Goal: Information Seeking & Learning: Learn about a topic

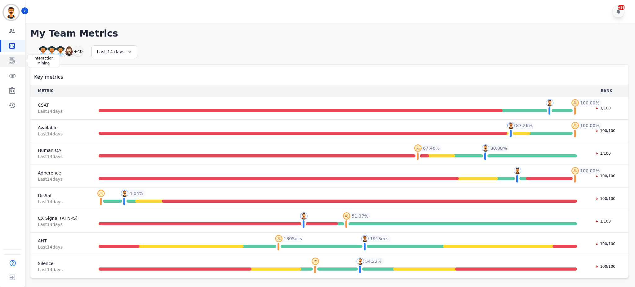
click at [10, 60] on icon "Sidebar" at bounding box center [11, 60] width 7 height 7
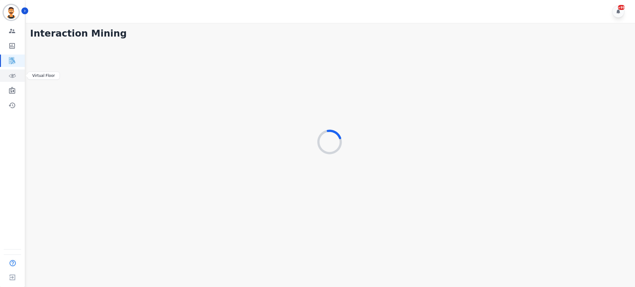
click at [18, 72] on link "Sidebar" at bounding box center [13, 76] width 24 height 12
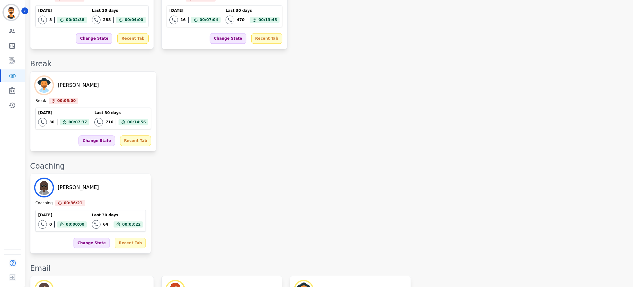
scroll to position [831, 0]
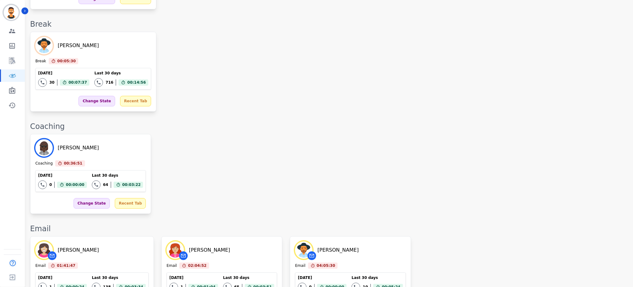
click at [318, 134] on div "Whitney Opheikens Coaching 00:36:51 Current State: Coaching Today 0 Total inter…" at bounding box center [328, 174] width 597 height 80
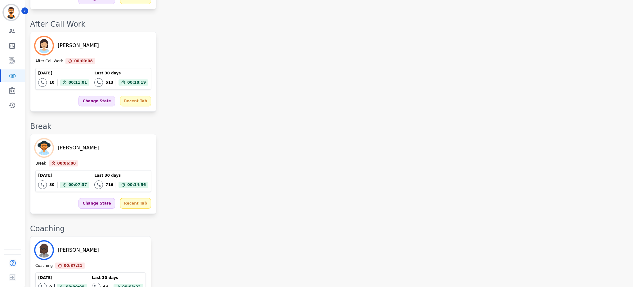
click at [254, 134] on div "Emmory LeeSang Break 00:06:00 Current State: Break Today 30 Total interactions …" at bounding box center [328, 174] width 597 height 80
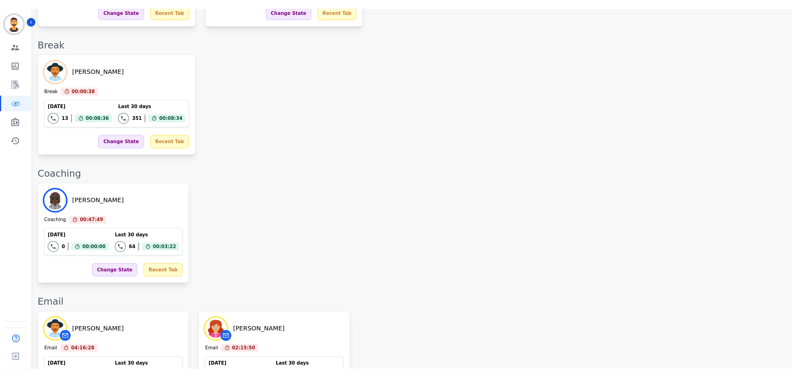
scroll to position [871, 0]
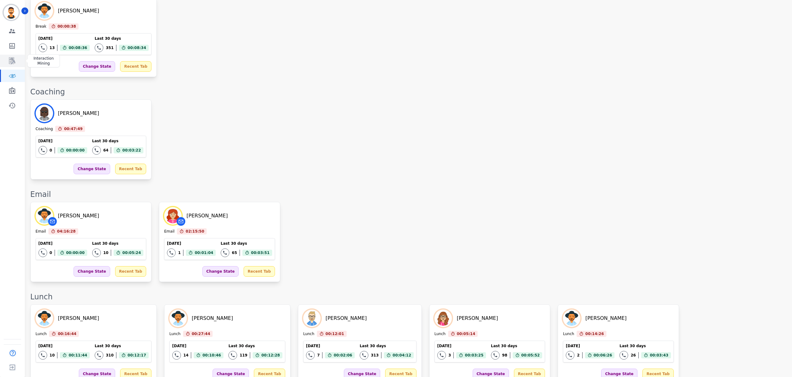
drag, startPoint x: 0, startPoint y: 51, endPoint x: 10, endPoint y: 58, distance: 12.1
click at [0, 51] on div "Sidebar" at bounding box center [12, 46] width 25 height 12
click at [10, 58] on icon "Sidebar" at bounding box center [11, 60] width 7 height 7
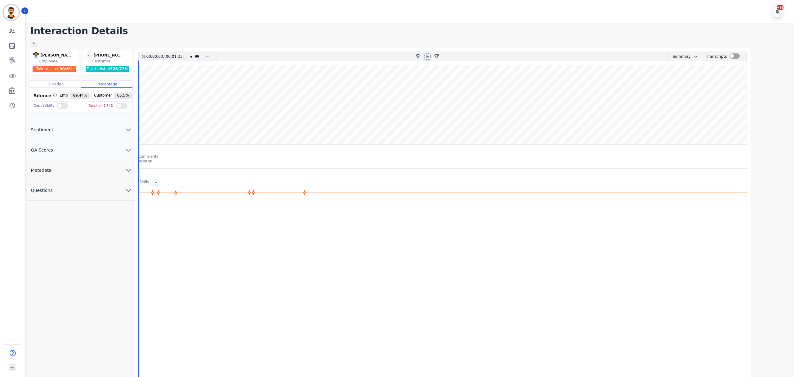
click at [427, 55] on icon at bounding box center [427, 56] width 5 height 5
click at [184, 92] on wave at bounding box center [443, 104] width 608 height 79
click at [242, 101] on wave at bounding box center [443, 104] width 608 height 79
drag, startPoint x: 272, startPoint y: 104, endPoint x: 287, endPoint y: 104, distance: 15.2
click at [272, 105] on wave at bounding box center [443, 104] width 608 height 79
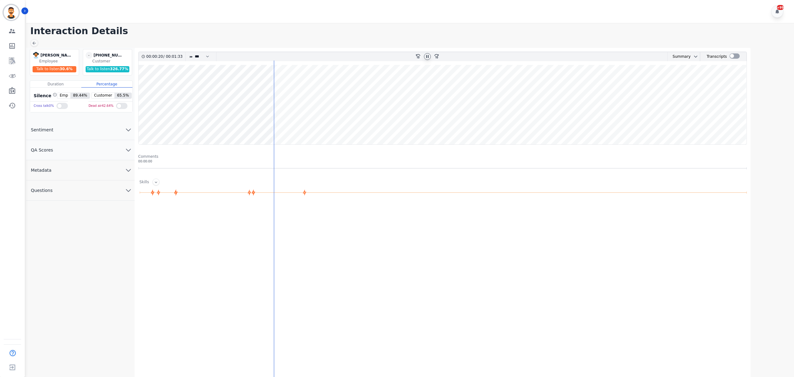
click at [288, 104] on wave at bounding box center [443, 104] width 608 height 79
click at [295, 101] on wave at bounding box center [443, 104] width 608 height 79
click at [290, 100] on wave at bounding box center [443, 104] width 608 height 79
click at [379, 123] on wave at bounding box center [443, 104] width 608 height 79
click at [405, 121] on wave at bounding box center [443, 104] width 608 height 79
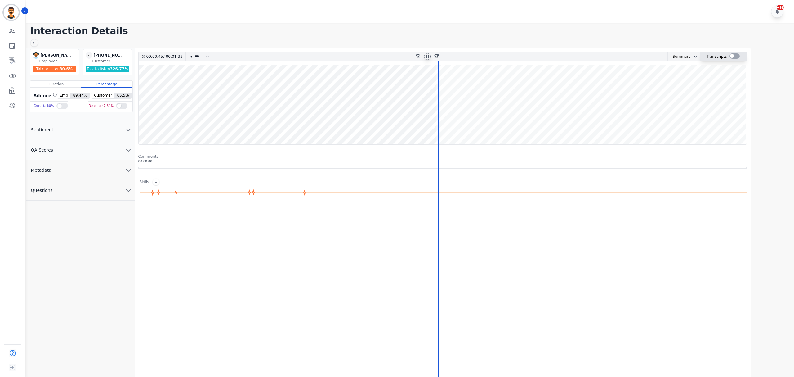
click at [736, 55] on div at bounding box center [735, 55] width 10 height 5
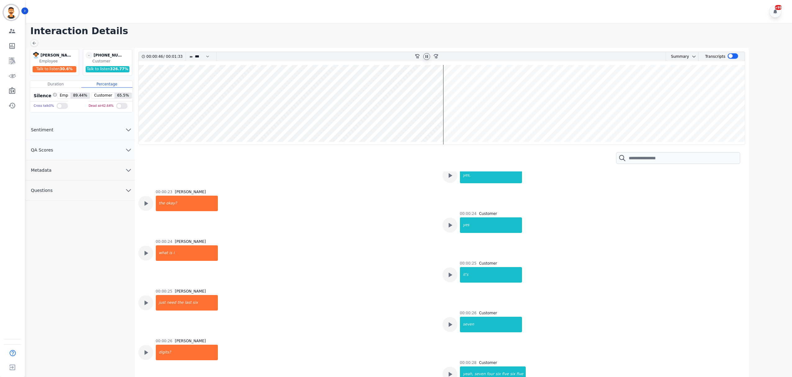
scroll to position [150, 0]
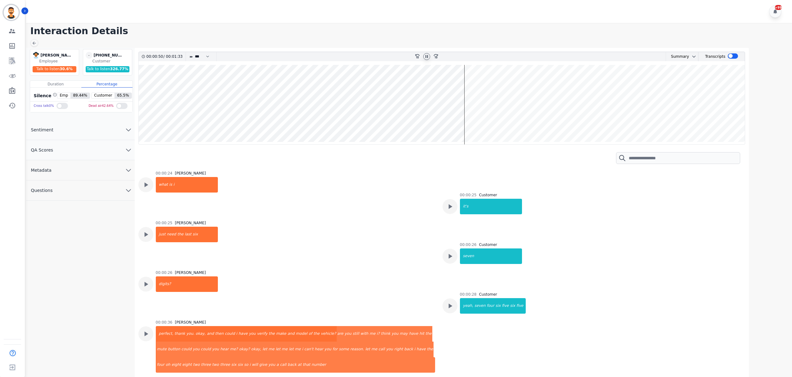
click at [504, 123] on wave at bounding box center [442, 104] width 606 height 79
click at [541, 122] on wave at bounding box center [442, 104] width 606 height 79
click at [603, 122] on wave at bounding box center [442, 104] width 606 height 79
click at [620, 122] on wave at bounding box center [442, 104] width 606 height 79
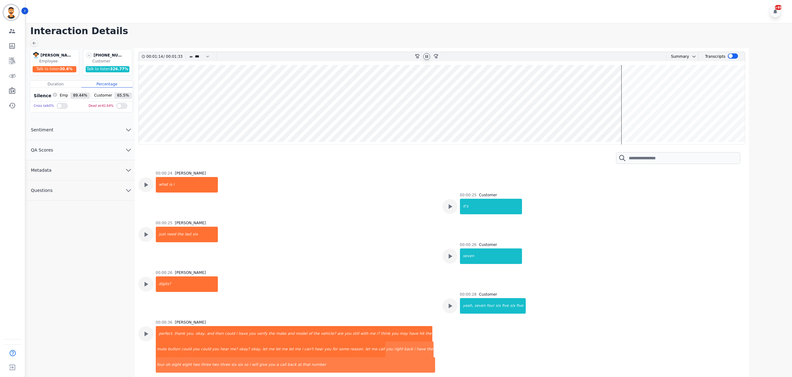
click at [632, 121] on wave at bounding box center [442, 104] width 606 height 79
click at [645, 120] on wave at bounding box center [442, 104] width 606 height 79
click at [669, 120] on wave at bounding box center [442, 104] width 606 height 79
click at [682, 119] on wave at bounding box center [442, 104] width 606 height 79
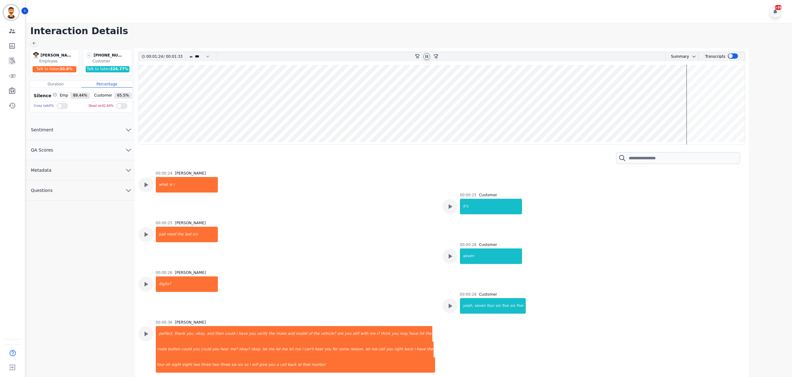
click at [426, 57] on icon at bounding box center [426, 56] width 5 height 5
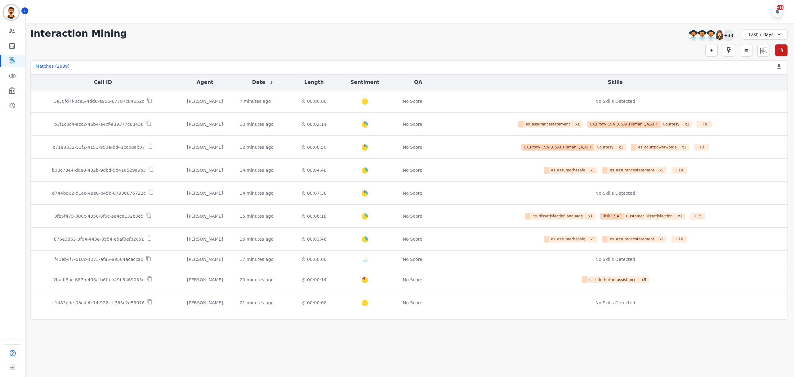
click at [731, 34] on div "+38" at bounding box center [729, 35] width 11 height 11
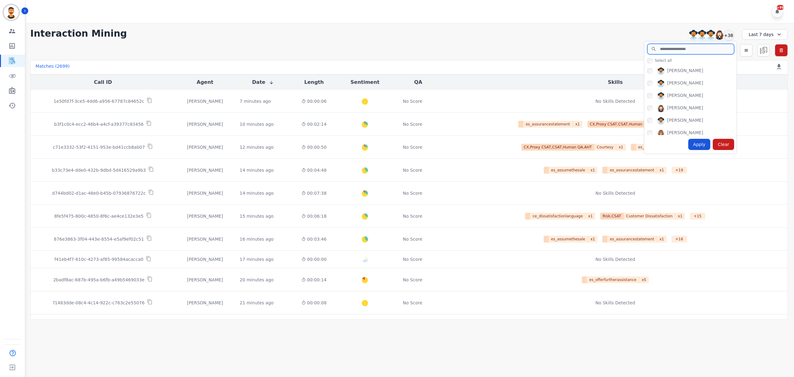
click at [673, 50] on input "search" at bounding box center [691, 49] width 87 height 11
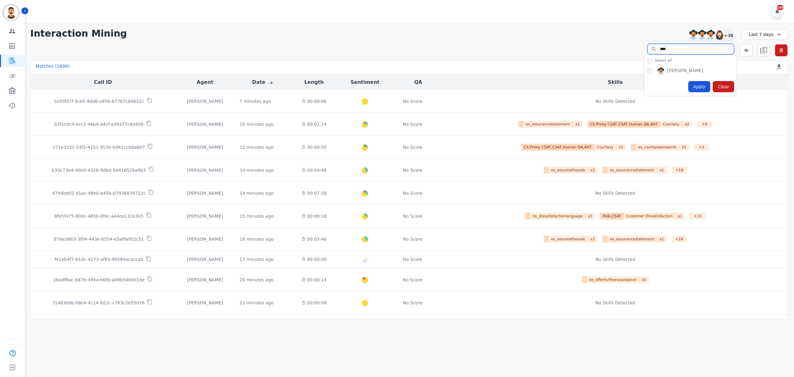
type input "****"
click at [702, 86] on div "Apply" at bounding box center [700, 86] width 22 height 11
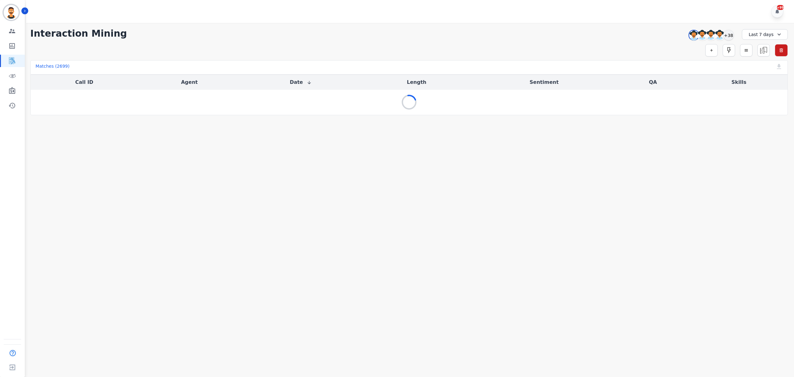
click at [776, 31] on icon at bounding box center [779, 34] width 6 height 6
click at [762, 57] on li "Today" at bounding box center [769, 56] width 31 height 6
click at [768, 35] on div "Today" at bounding box center [765, 34] width 46 height 11
click at [765, 50] on li "Custom" at bounding box center [769, 49] width 31 height 6
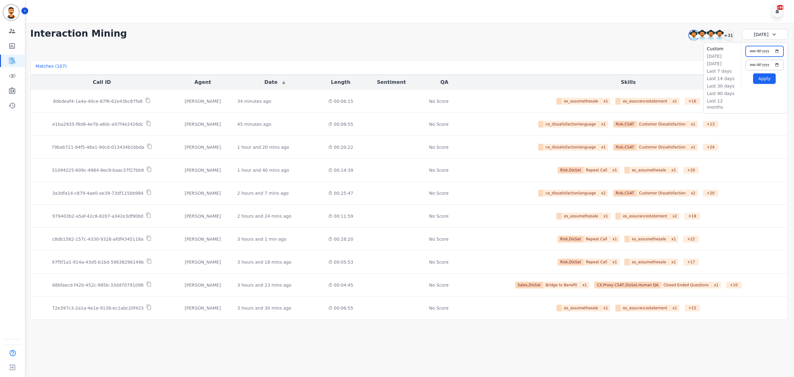
click at [774, 51] on input "**********" at bounding box center [765, 51] width 38 height 11
click at [775, 50] on input "**********" at bounding box center [765, 51] width 38 height 11
type input "**********"
click at [778, 62] on input "**********" at bounding box center [765, 65] width 38 height 11
click at [778, 65] on input "**********" at bounding box center [765, 65] width 38 height 11
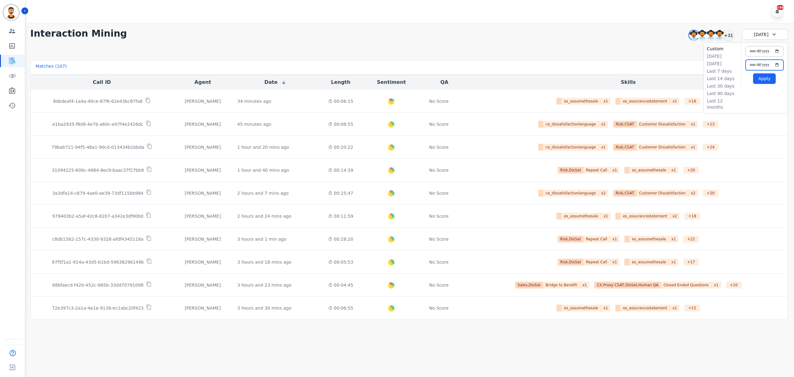
type input "**********"
click at [762, 80] on button "Apply" at bounding box center [764, 78] width 23 height 11
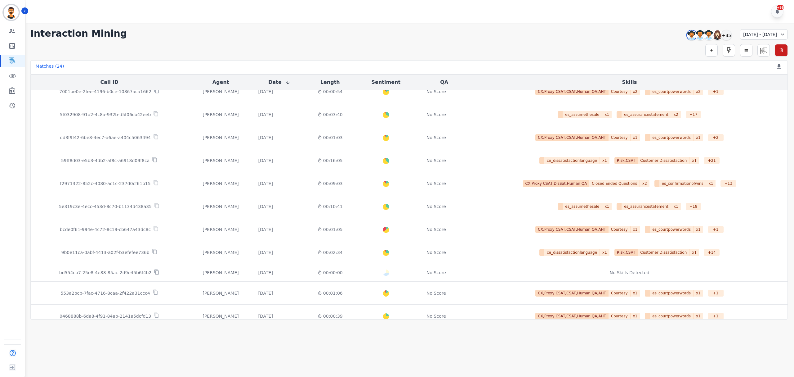
scroll to position [253, 0]
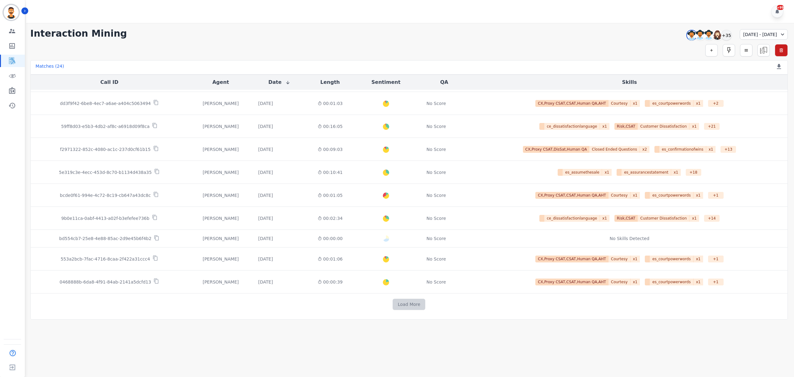
click at [396, 304] on button "Load More" at bounding box center [409, 303] width 33 height 11
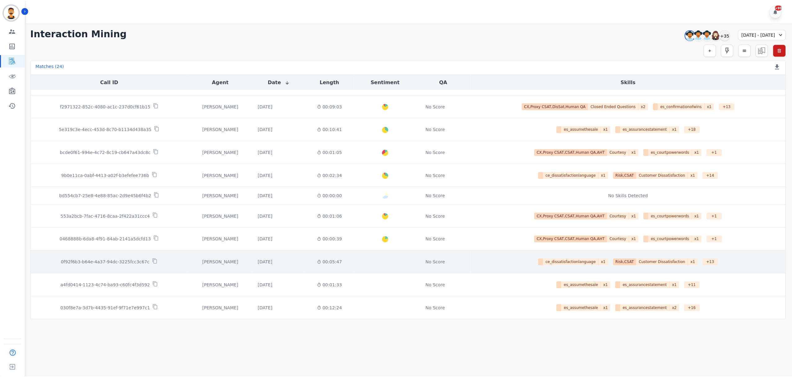
scroll to position [320, 0]
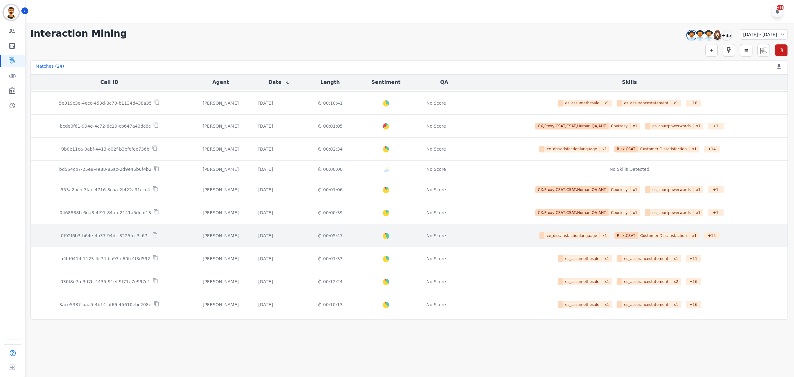
click at [119, 236] on p "0f92f6b3-b64e-4a37-94dc-3225fcc3c67c" at bounding box center [105, 235] width 89 height 6
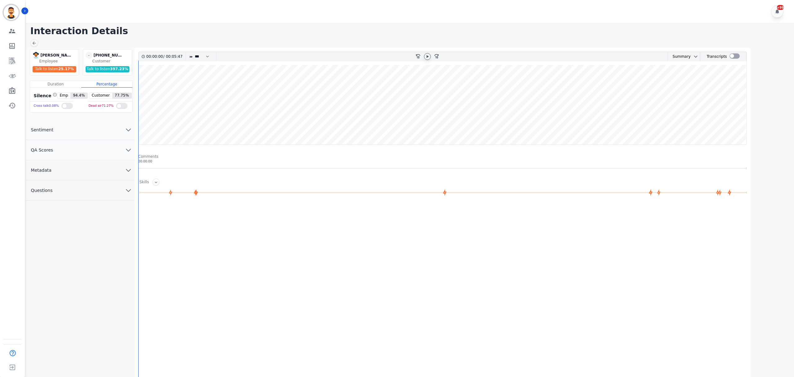
click at [426, 58] on icon at bounding box center [427, 56] width 5 height 5
click at [163, 82] on wave at bounding box center [443, 104] width 608 height 79
click at [223, 104] on wave at bounding box center [443, 104] width 608 height 79
click at [734, 54] on div at bounding box center [735, 55] width 10 height 5
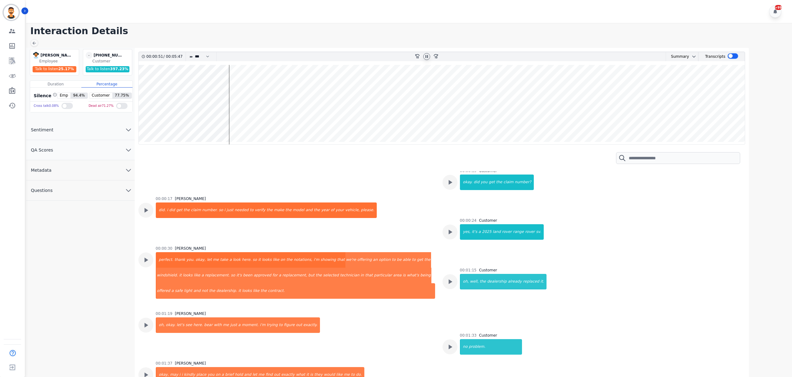
scroll to position [165, 0]
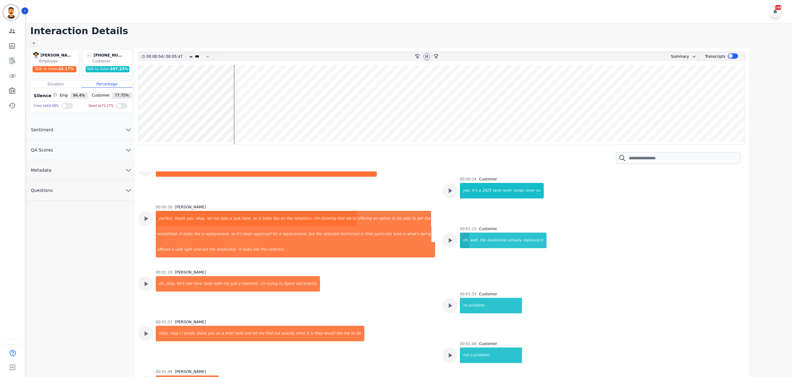
click at [464, 242] on div "oh," at bounding box center [464, 240] width 9 height 16
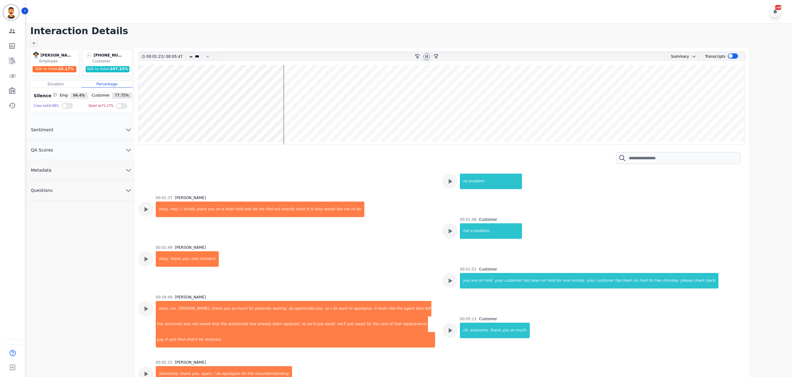
scroll to position [248, 0]
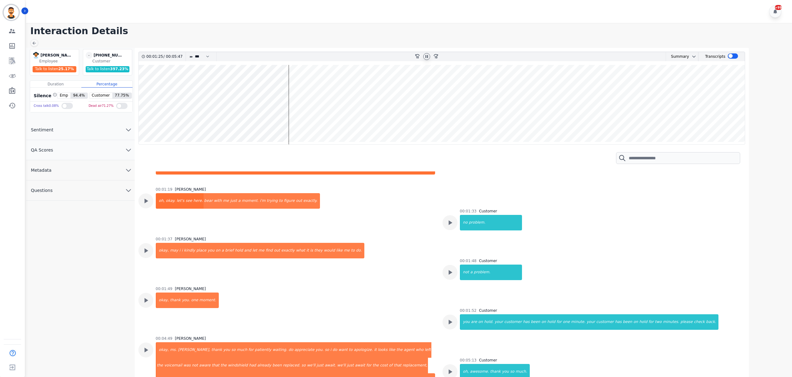
click at [293, 119] on wave at bounding box center [442, 104] width 606 height 79
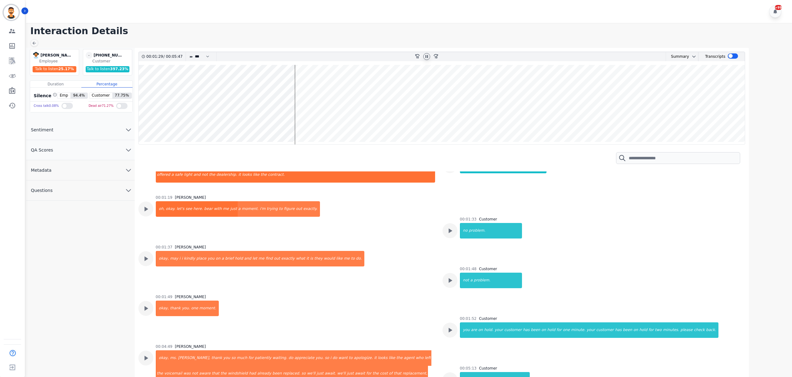
click at [300, 104] on wave at bounding box center [442, 104] width 606 height 79
click at [311, 120] on wave at bounding box center [442, 104] width 606 height 79
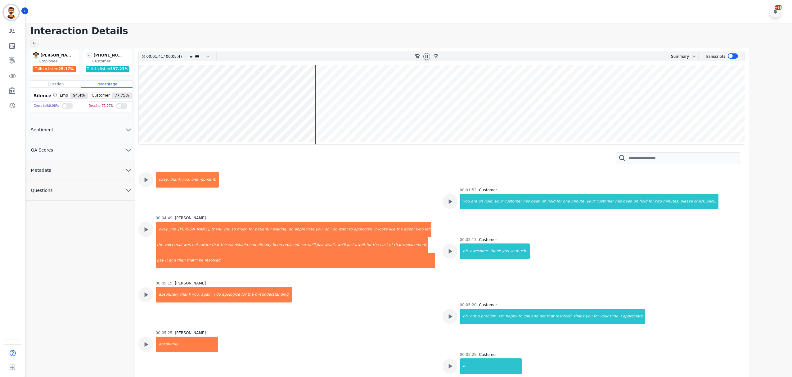
scroll to position [376, 0]
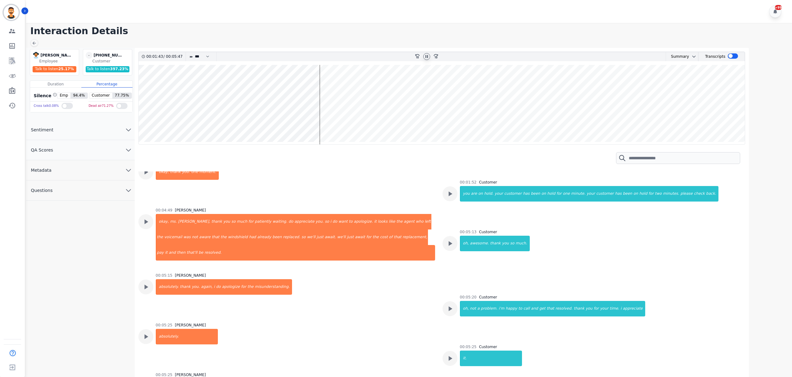
click at [325, 92] on wave at bounding box center [442, 104] width 606 height 79
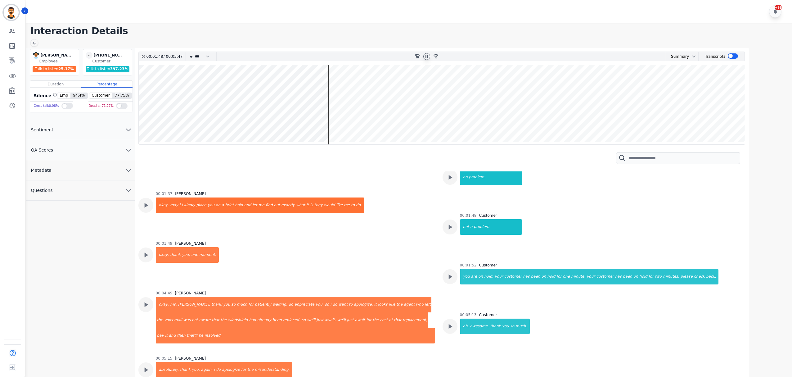
click at [335, 87] on wave at bounding box center [442, 104] width 606 height 79
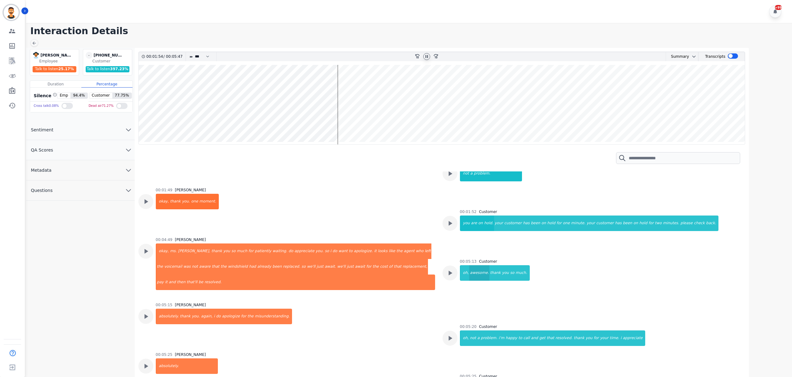
click at [479, 268] on div "awesome." at bounding box center [479, 273] width 20 height 16
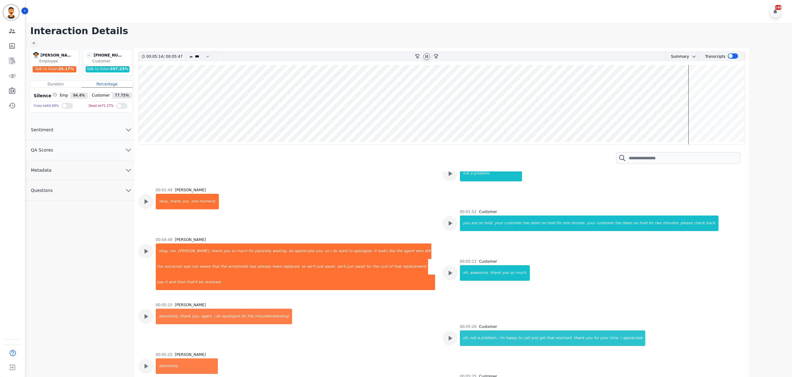
click at [642, 94] on wave at bounding box center [442, 104] width 606 height 79
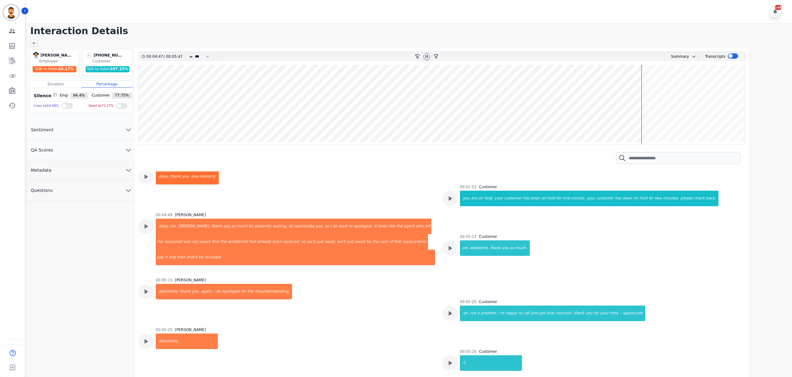
scroll to position [374, 0]
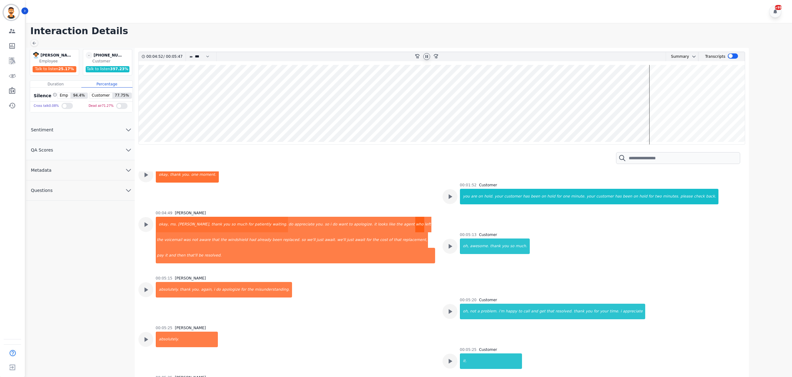
click at [415, 226] on div "who" at bounding box center [419, 225] width 9 height 16
click at [227, 240] on div "windshield" at bounding box center [237, 240] width 21 height 16
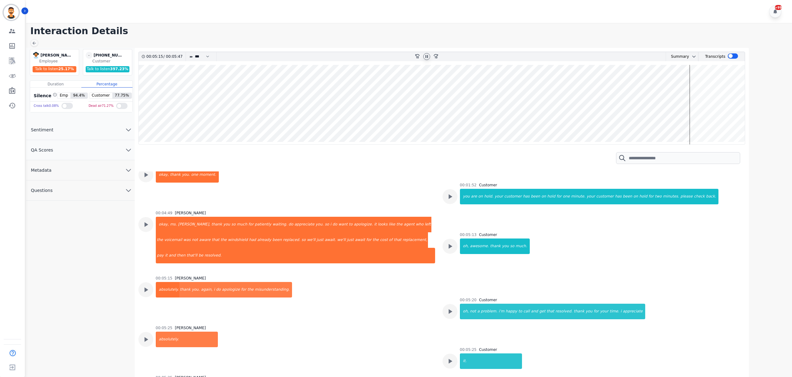
click at [701, 98] on wave at bounding box center [442, 104] width 606 height 79
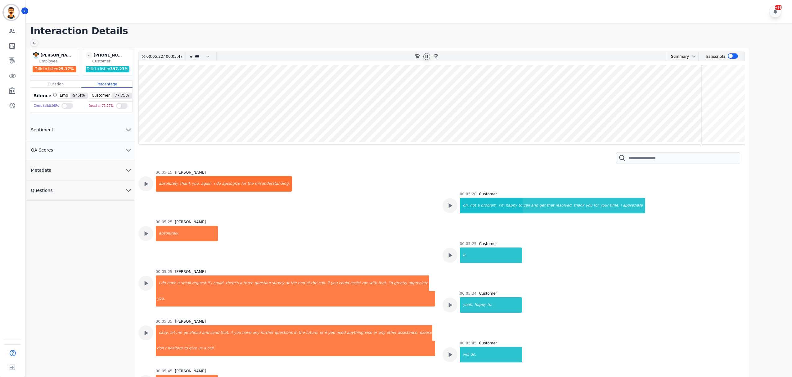
scroll to position [480, 0]
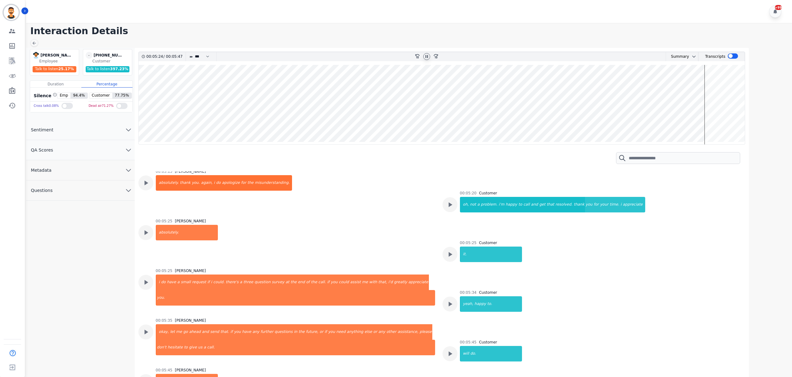
click at [708, 97] on wave at bounding box center [442, 104] width 606 height 79
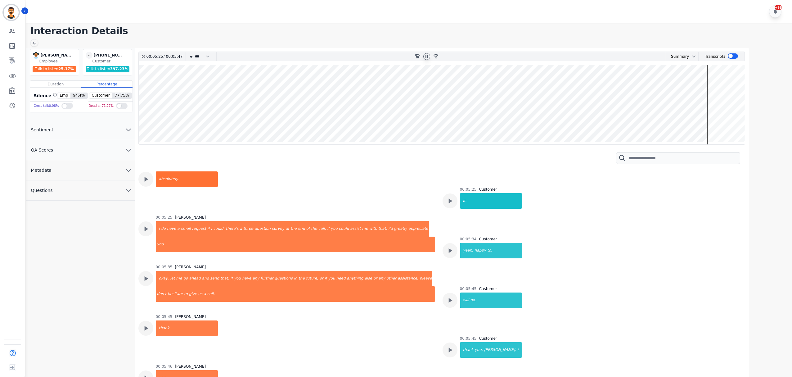
click at [716, 94] on wave at bounding box center [442, 104] width 606 height 79
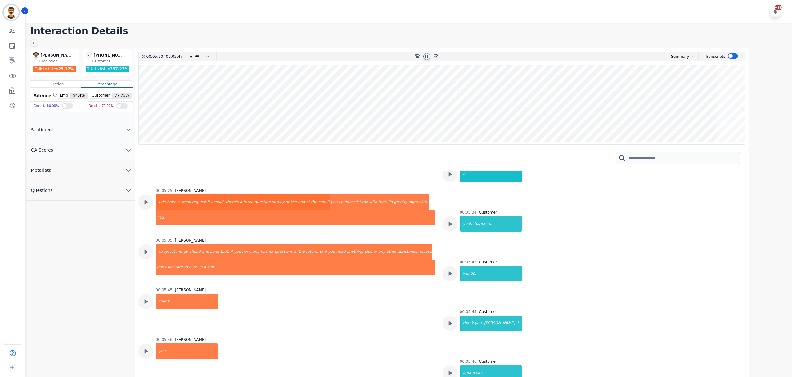
click at [725, 90] on wave at bounding box center [442, 104] width 606 height 79
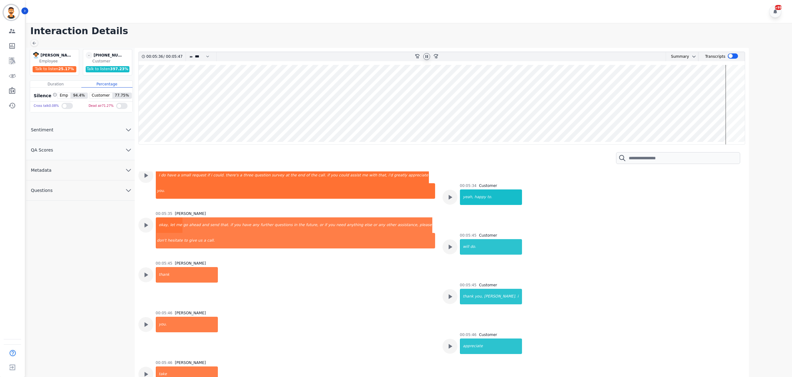
click at [738, 89] on wave at bounding box center [442, 104] width 606 height 79
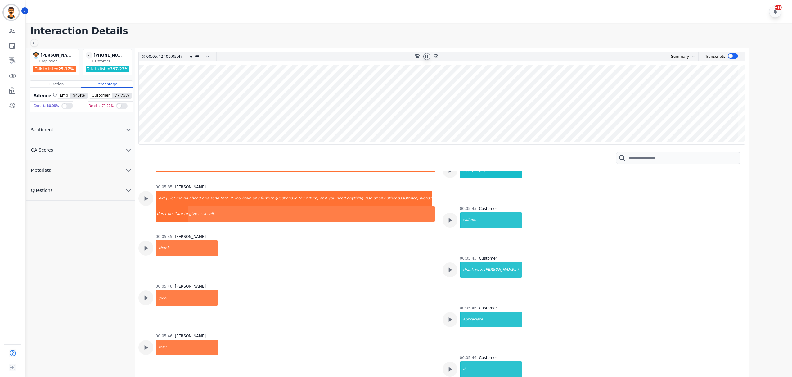
click at [742, 88] on wave at bounding box center [442, 104] width 606 height 79
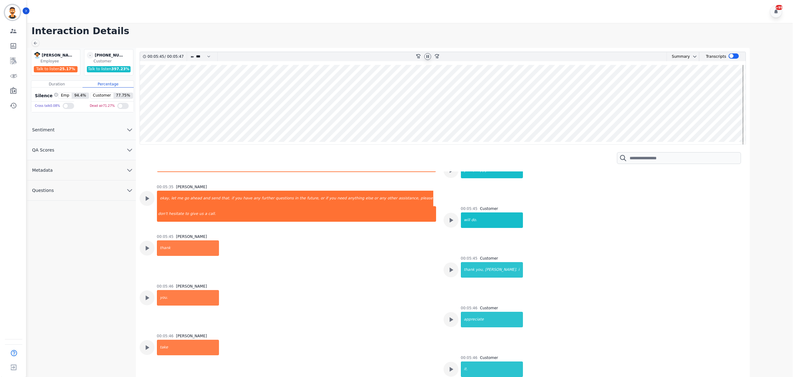
scroll to position [630, 0]
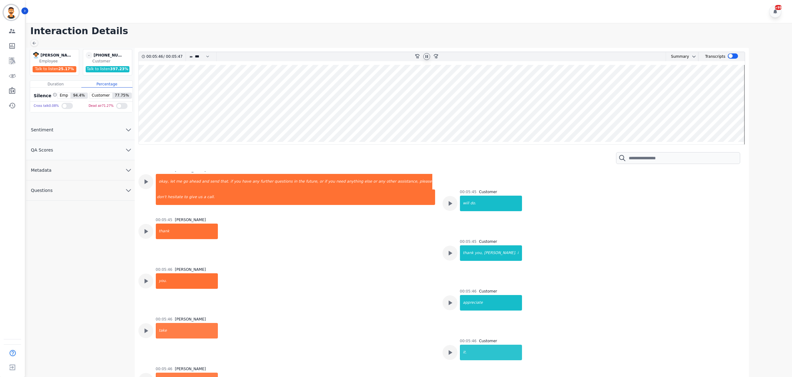
click at [428, 56] on icon at bounding box center [426, 56] width 2 height 3
drag, startPoint x: 363, startPoint y: 160, endPoint x: 363, endPoint y: 155, distance: 5.0
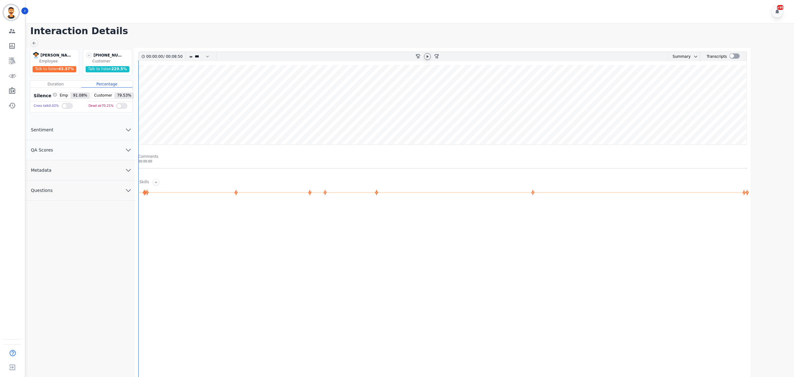
click at [429, 55] on icon at bounding box center [427, 56] width 5 height 5
click at [144, 117] on wave at bounding box center [443, 104] width 608 height 79
click at [731, 56] on div at bounding box center [735, 55] width 10 height 5
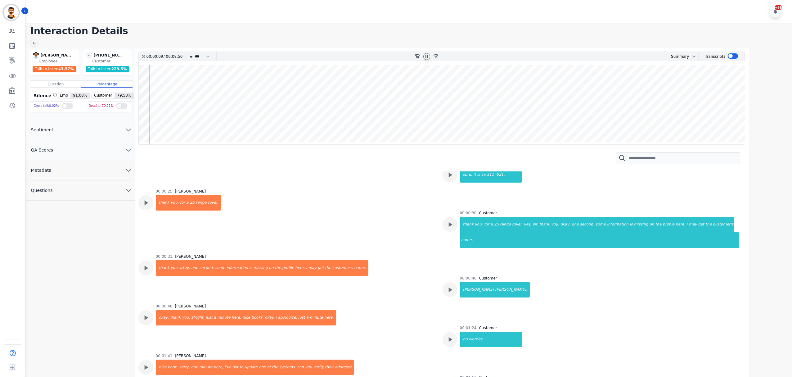
scroll to position [83, 0]
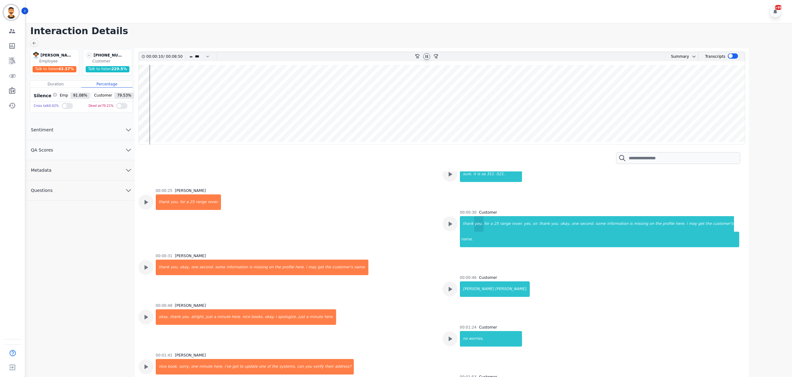
click at [476, 229] on div "you." at bounding box center [478, 224] width 9 height 16
click at [606, 227] on div "information" at bounding box center [617, 224] width 23 height 16
click at [698, 222] on div "get" at bounding box center [701, 224] width 7 height 16
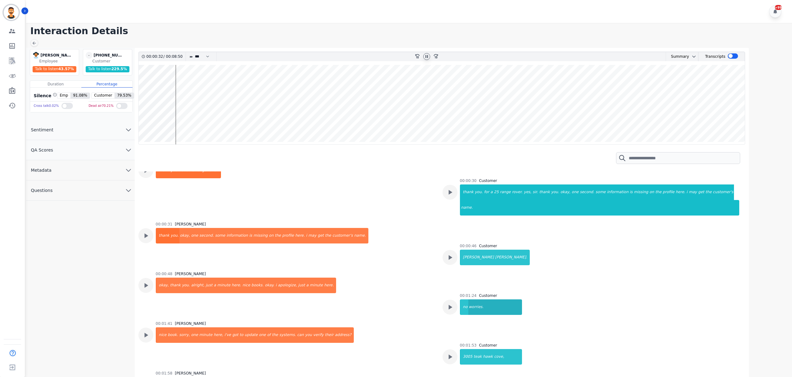
scroll to position [165, 0]
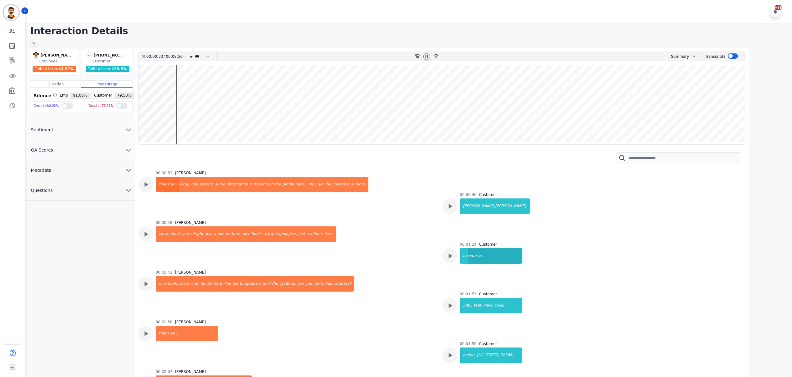
click at [474, 298] on div "teak" at bounding box center [477, 306] width 9 height 16
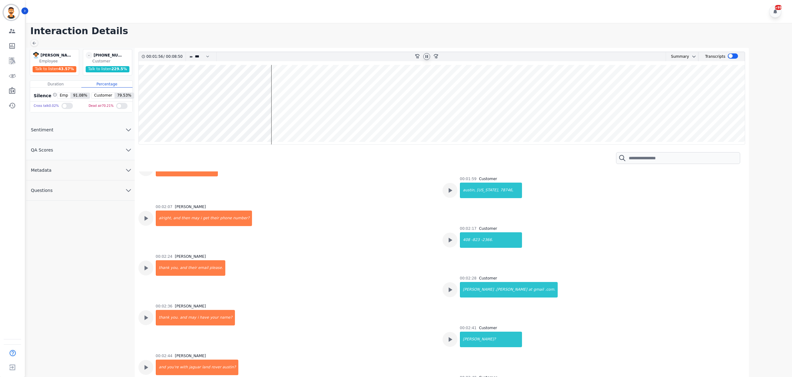
scroll to position [331, 0]
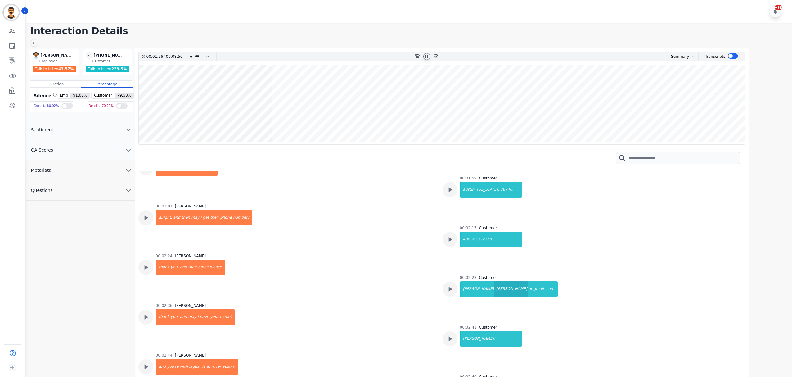
click at [494, 281] on div ".[PERSON_NAME]" at bounding box center [511, 289] width 34 height 16
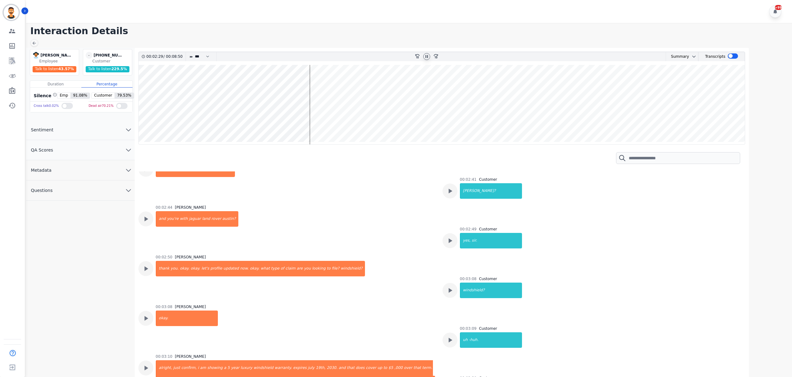
scroll to position [496, 0]
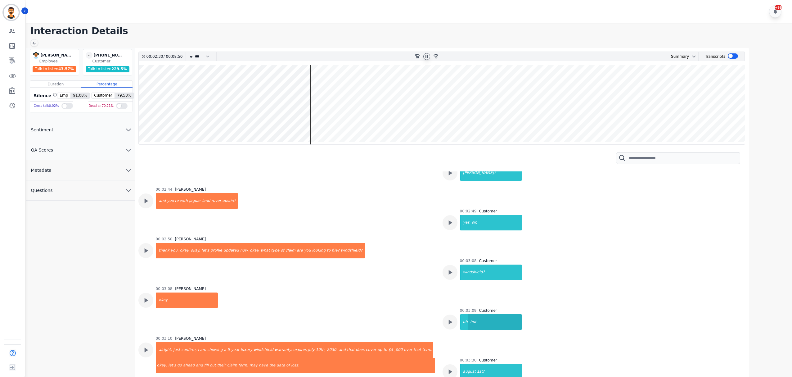
click at [473, 314] on div "-huh." at bounding box center [495, 322] width 54 height 16
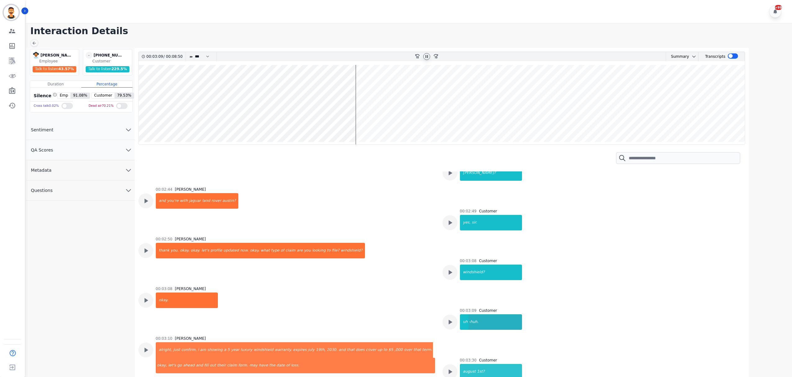
scroll to position [579, 0]
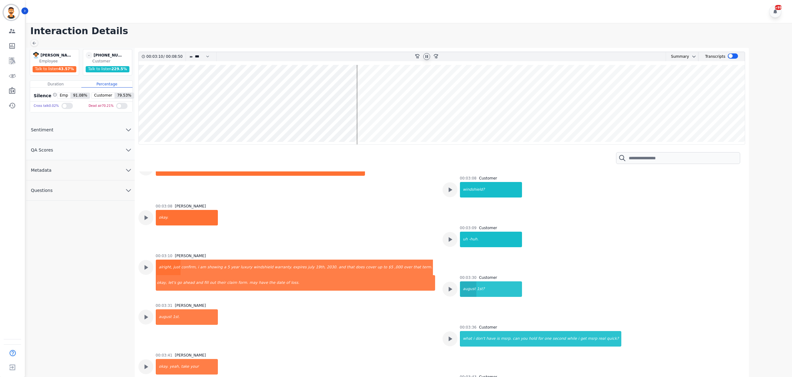
click at [464, 281] on div "august" at bounding box center [468, 289] width 16 height 16
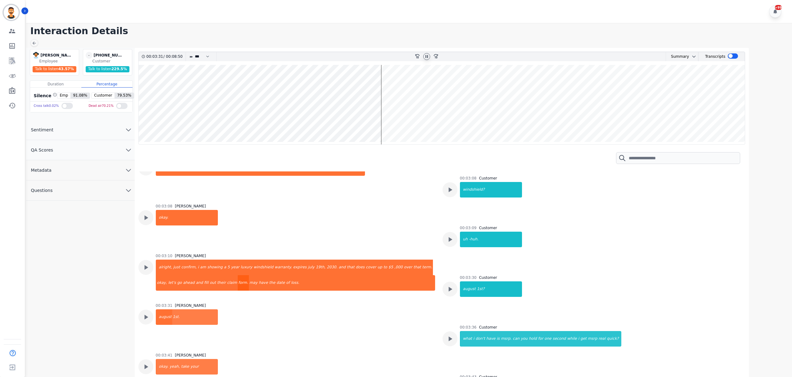
click at [238, 275] on div "form." at bounding box center [243, 283] width 11 height 16
click at [467, 331] on div "what" at bounding box center [466, 339] width 12 height 16
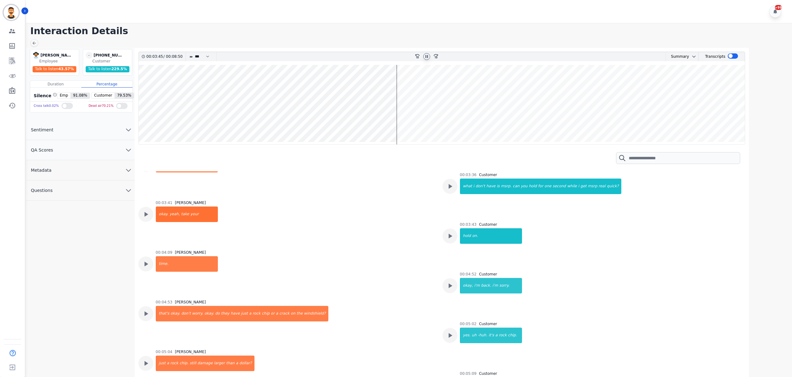
scroll to position [745, 0]
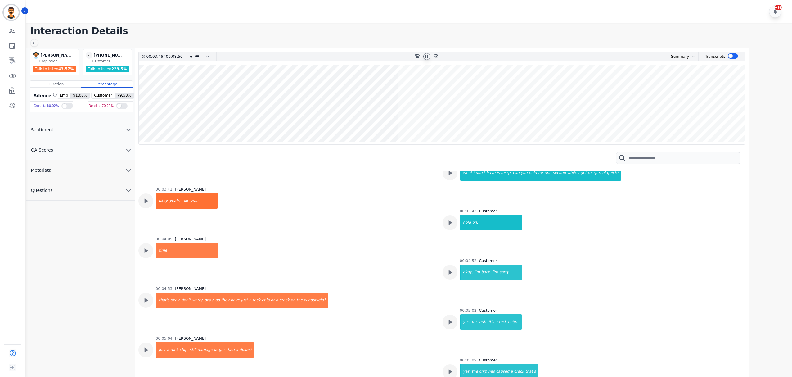
click at [401, 123] on wave at bounding box center [442, 104] width 606 height 79
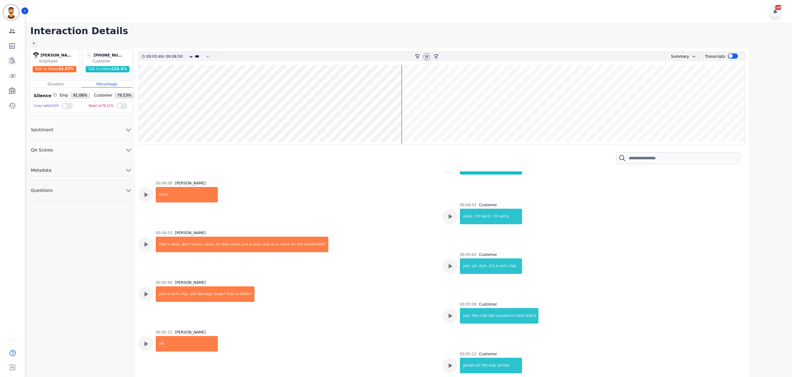
click at [404, 123] on wave at bounding box center [442, 104] width 606 height 79
click at [412, 122] on wave at bounding box center [442, 104] width 606 height 79
click at [418, 121] on wave at bounding box center [442, 104] width 606 height 79
click at [421, 120] on wave at bounding box center [442, 104] width 606 height 79
click at [430, 120] on wave at bounding box center [442, 104] width 606 height 79
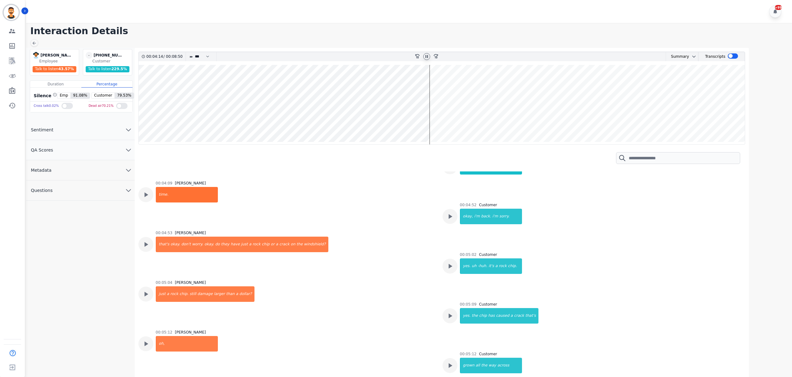
scroll to position [827, 0]
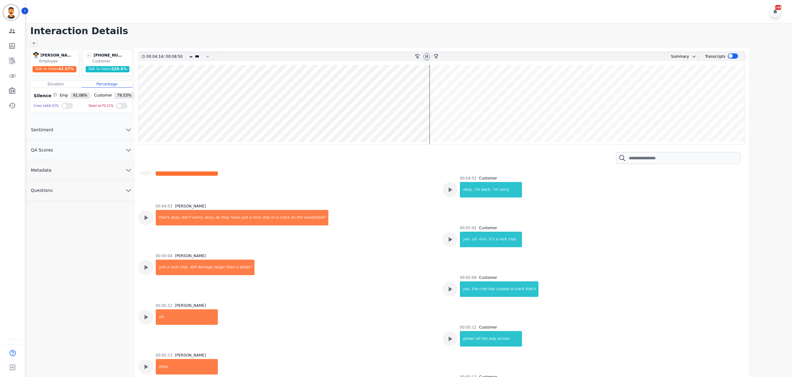
click at [467, 119] on wave at bounding box center [442, 104] width 606 height 79
click at [472, 119] on wave at bounding box center [442, 104] width 606 height 79
click at [476, 122] on wave at bounding box center [442, 104] width 606 height 79
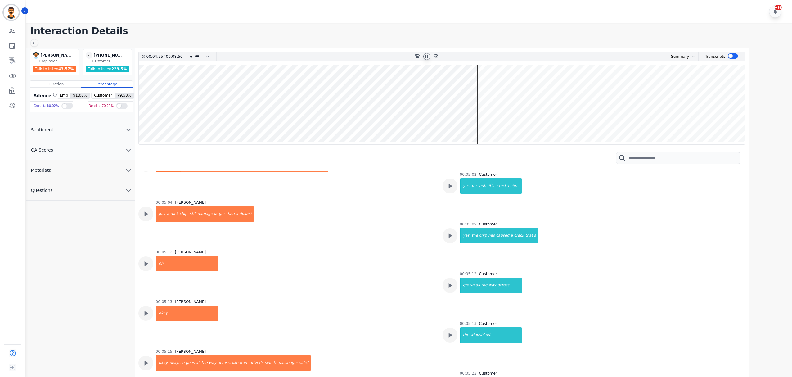
scroll to position [922, 0]
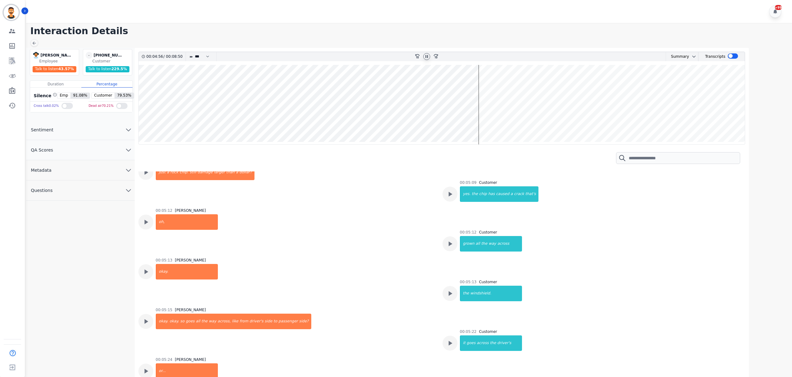
click at [484, 110] on wave at bounding box center [442, 104] width 606 height 79
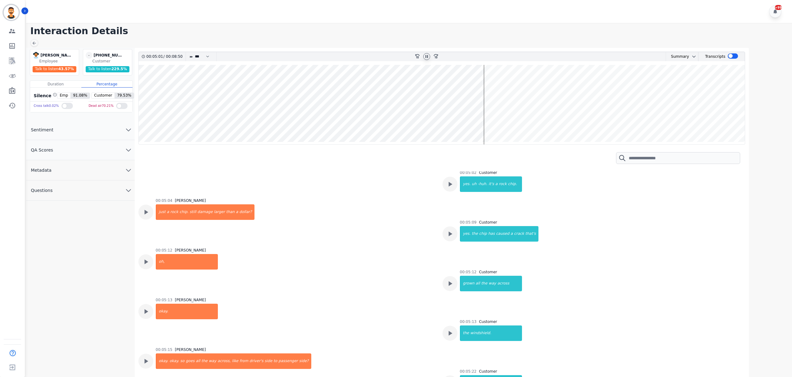
scroll to position [881, 0]
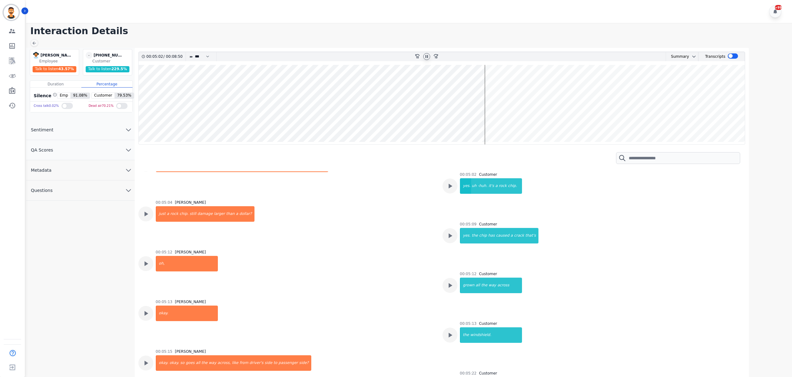
click at [489, 105] on wave at bounding box center [442, 104] width 606 height 79
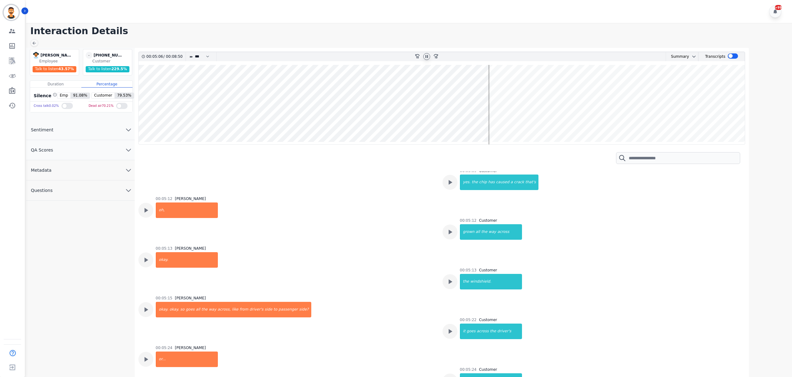
click at [495, 96] on wave at bounding box center [442, 104] width 606 height 79
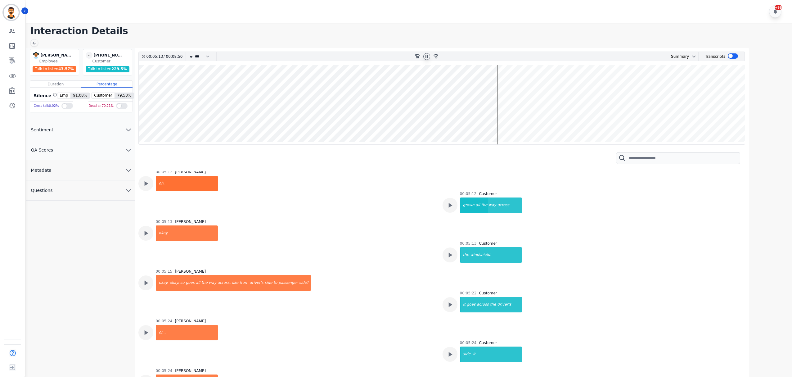
click at [501, 114] on wave at bounding box center [442, 104] width 606 height 79
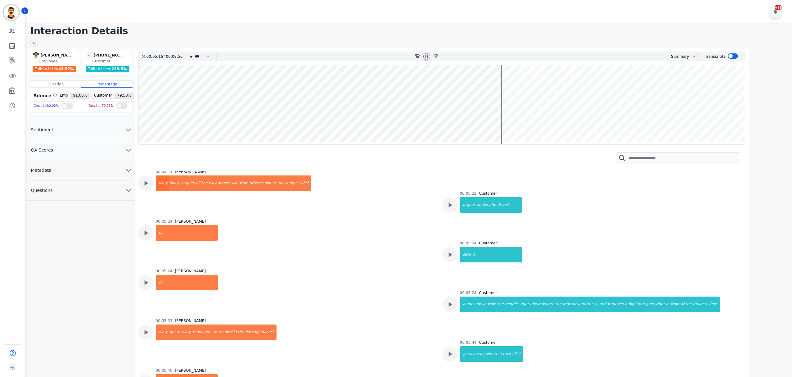
scroll to position [1094, 0]
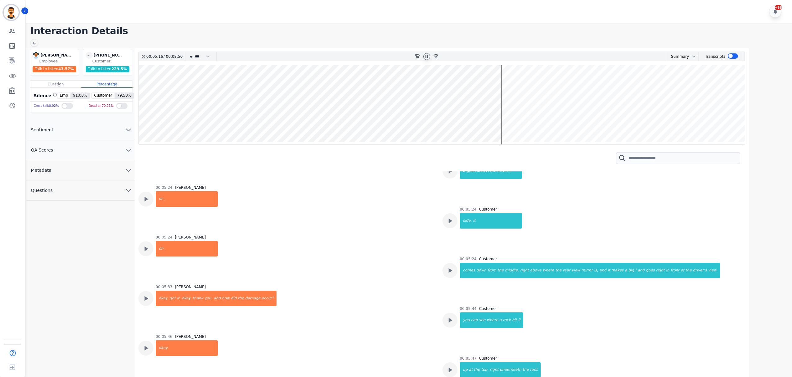
click at [505, 114] on wave at bounding box center [442, 104] width 606 height 79
click at [510, 97] on wave at bounding box center [442, 104] width 606 height 79
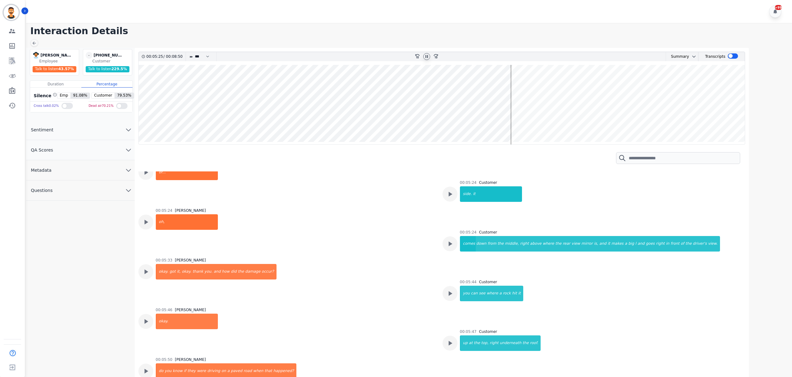
click at [513, 96] on wave at bounding box center [442, 104] width 606 height 79
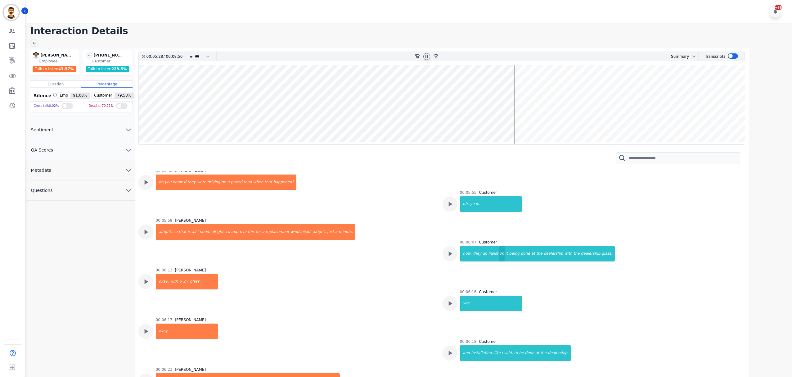
scroll to position [1310, 0]
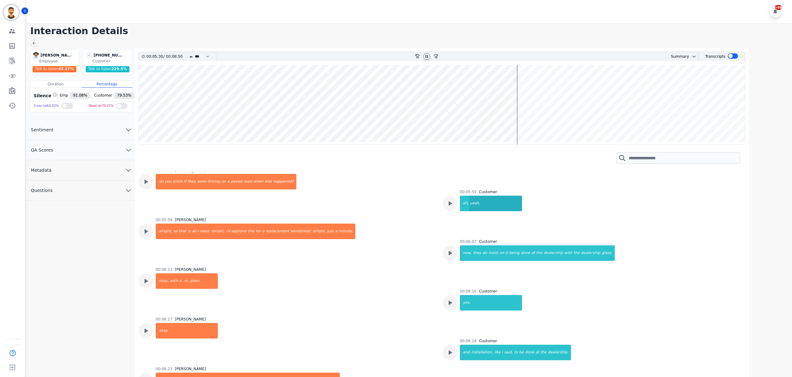
click at [469, 195] on div "yeah." at bounding box center [495, 203] width 52 height 16
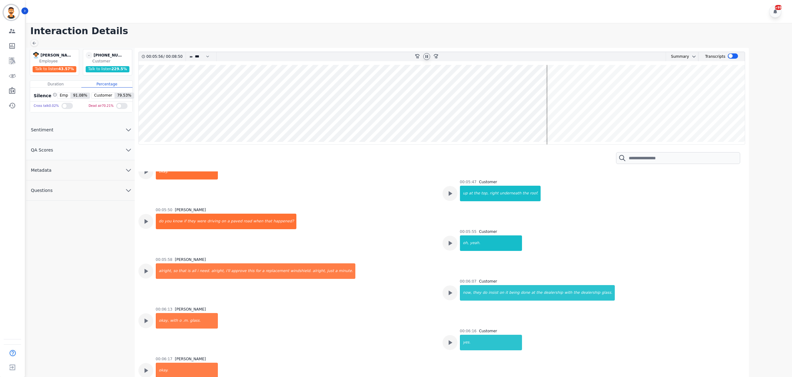
scroll to position [1269, 0]
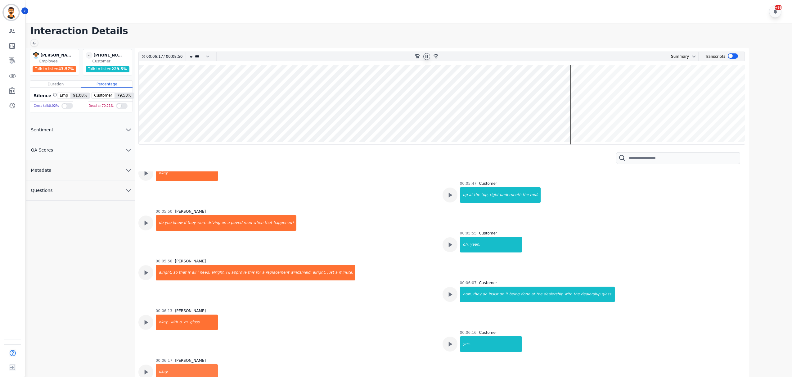
click at [573, 102] on wave at bounding box center [442, 104] width 606 height 79
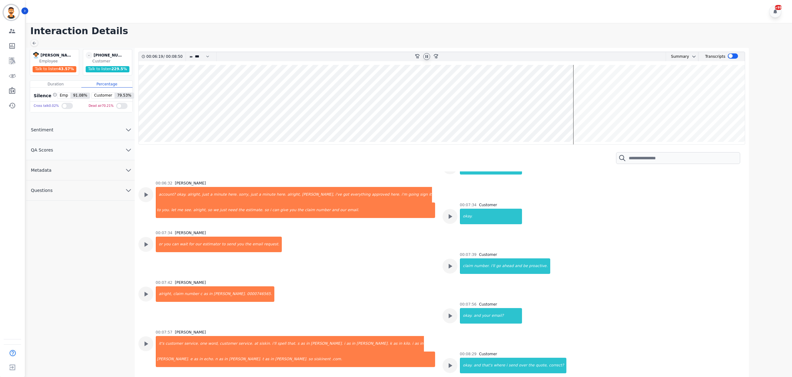
scroll to position [1548, 0]
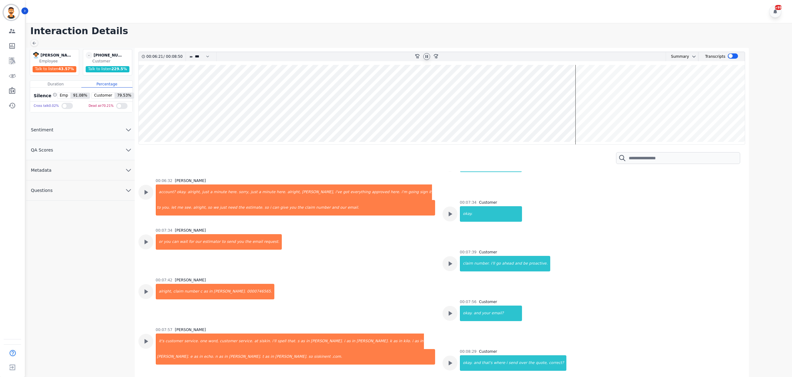
click at [567, 119] on wave at bounding box center [442, 104] width 606 height 79
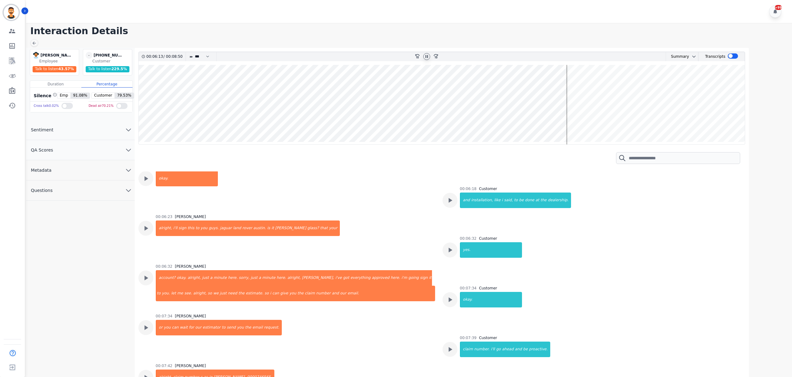
scroll to position [1441, 0]
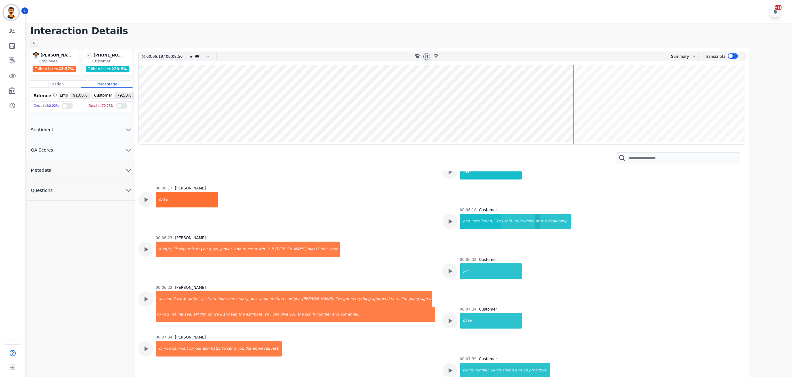
click at [535, 213] on div "at" at bounding box center [537, 221] width 5 height 16
click at [576, 119] on wave at bounding box center [442, 104] width 606 height 79
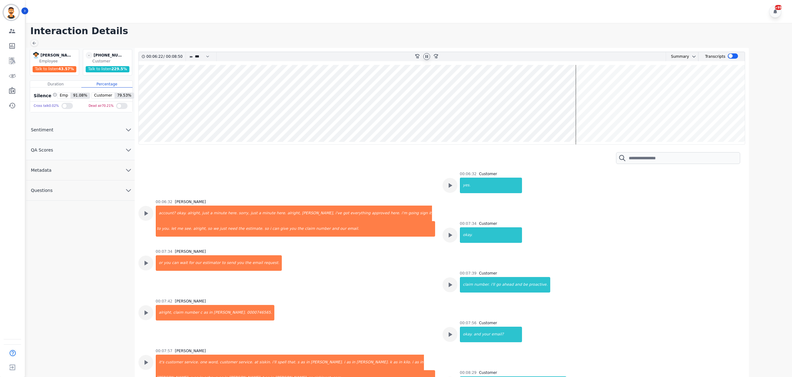
click at [579, 117] on wave at bounding box center [442, 104] width 606 height 79
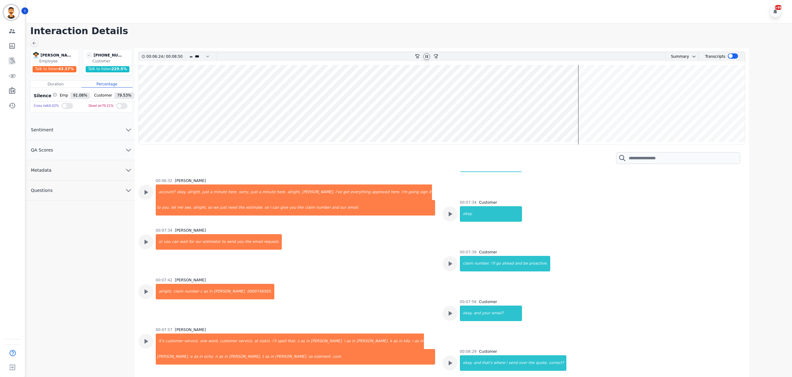
scroll to position [1574, 0]
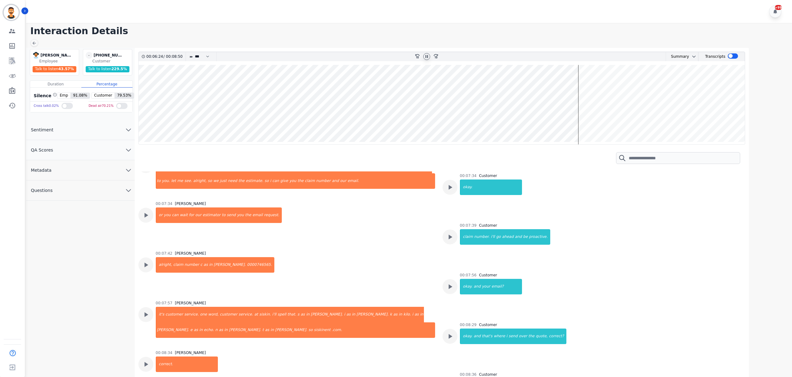
click at [581, 117] on wave at bounding box center [442, 104] width 606 height 79
click at [583, 117] on wave at bounding box center [442, 104] width 606 height 79
click at [586, 117] on wave at bounding box center [442, 104] width 606 height 79
click at [588, 117] on wave at bounding box center [442, 104] width 606 height 79
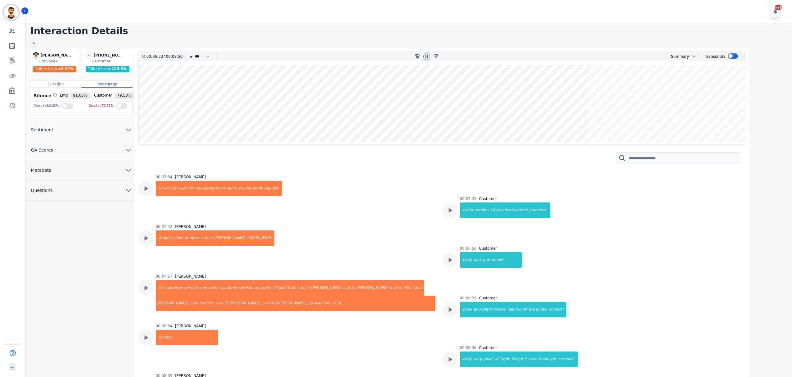
click at [594, 120] on wave at bounding box center [442, 104] width 606 height 79
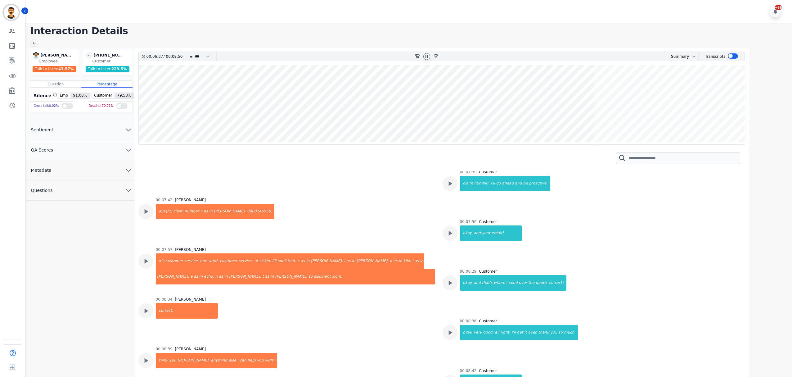
click at [598, 120] on wave at bounding box center [442, 104] width 606 height 79
click at [601, 120] on wave at bounding box center [442, 104] width 606 height 79
click at [606, 120] on wave at bounding box center [442, 104] width 606 height 79
click at [609, 119] on wave at bounding box center [442, 104] width 606 height 79
click at [611, 119] on wave at bounding box center [442, 104] width 606 height 79
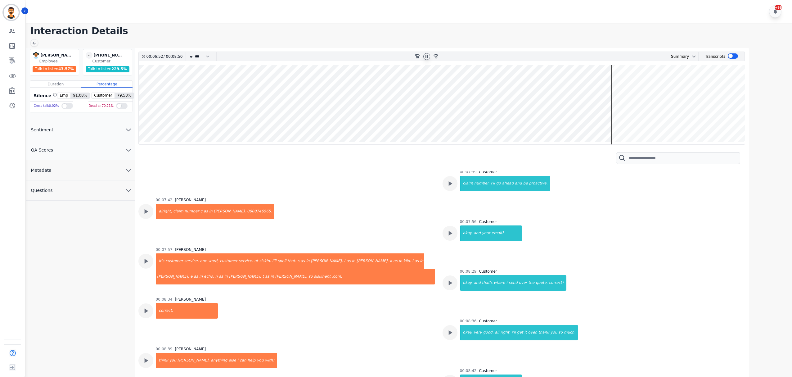
click at [616, 118] on wave at bounding box center [442, 104] width 606 height 79
click at [630, 118] on wave at bounding box center [442, 104] width 606 height 79
click at [636, 118] on wave at bounding box center [442, 104] width 606 height 79
click at [645, 119] on wave at bounding box center [442, 104] width 606 height 79
click at [653, 119] on wave at bounding box center [442, 104] width 606 height 79
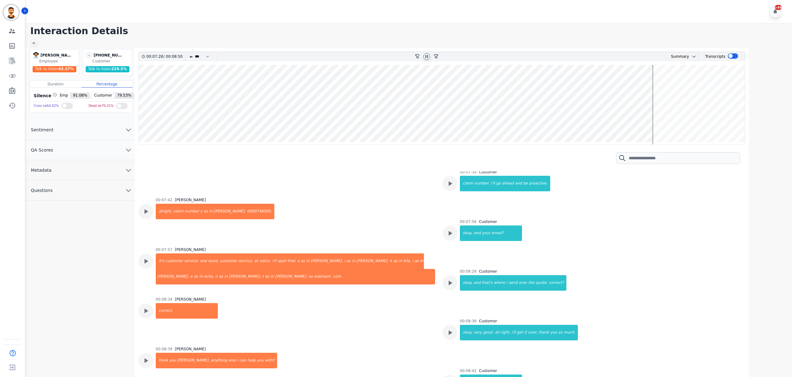
click at [656, 118] on wave at bounding box center [442, 104] width 606 height 79
click at [660, 117] on wave at bounding box center [442, 104] width 606 height 79
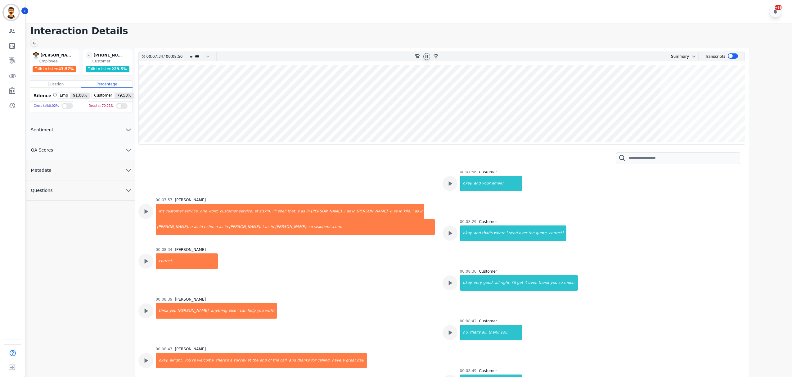
scroll to position [1681, 0]
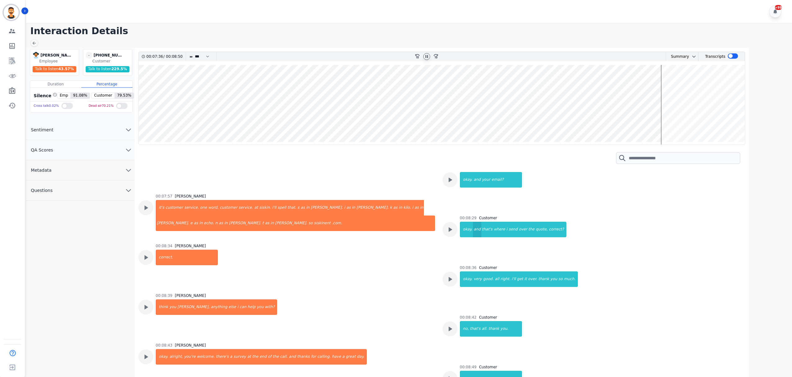
click at [476, 222] on div "and" at bounding box center [477, 230] width 8 height 16
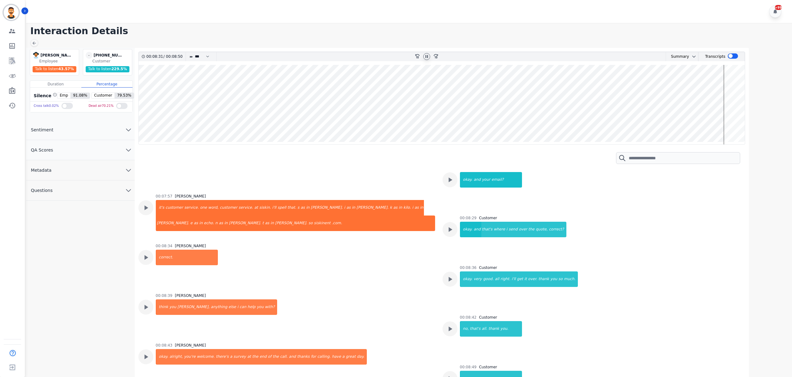
scroll to position [1640, 0]
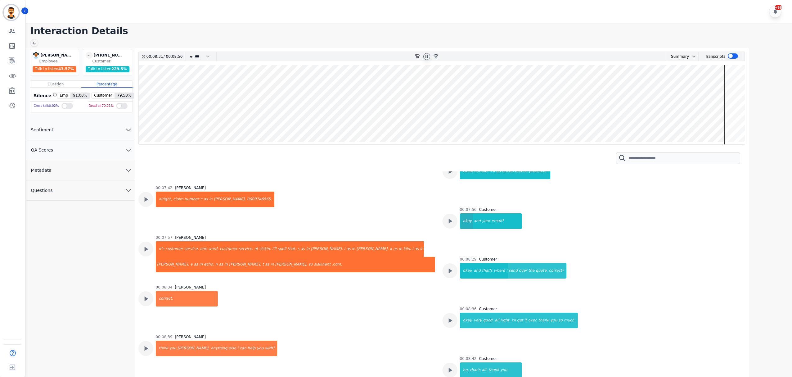
click at [469, 213] on div "okay." at bounding box center [466, 221] width 13 height 16
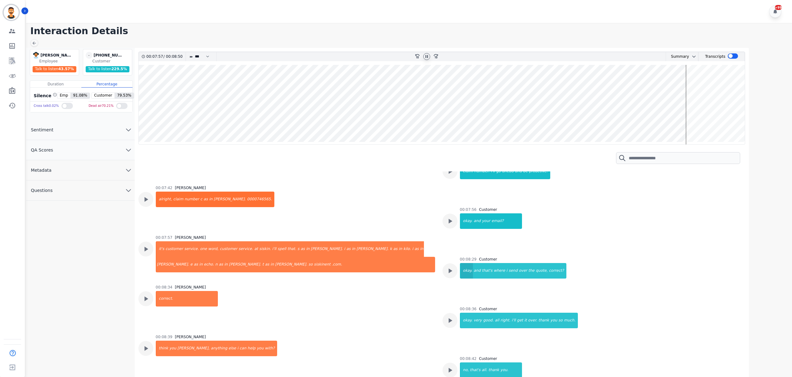
click at [464, 263] on div "okay." at bounding box center [466, 271] width 13 height 16
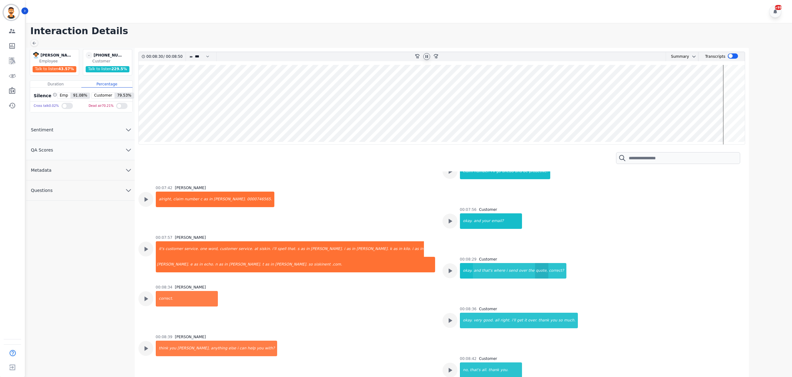
click at [535, 263] on div "quote," at bounding box center [541, 271] width 13 height 16
click at [468, 312] on div "okay." at bounding box center [466, 320] width 13 height 16
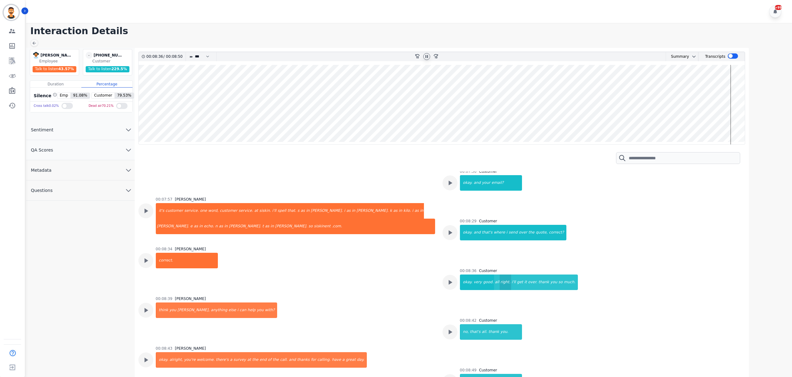
scroll to position [1723, 0]
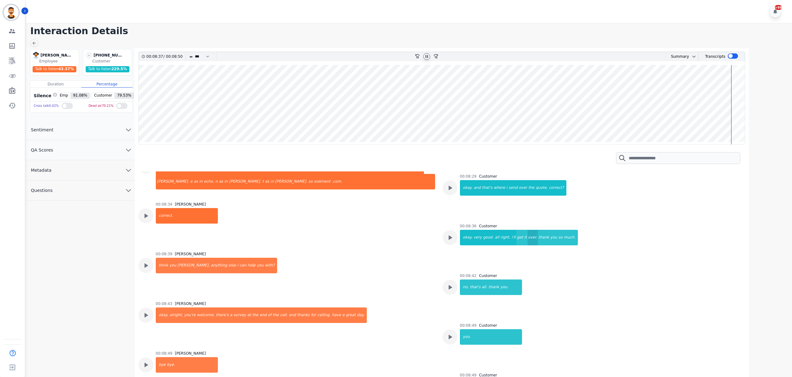
click at [527, 230] on div "over." at bounding box center [532, 238] width 10 height 16
click at [470, 279] on div "that's" at bounding box center [475, 287] width 12 height 16
click at [501, 279] on div "you." at bounding box center [511, 287] width 22 height 16
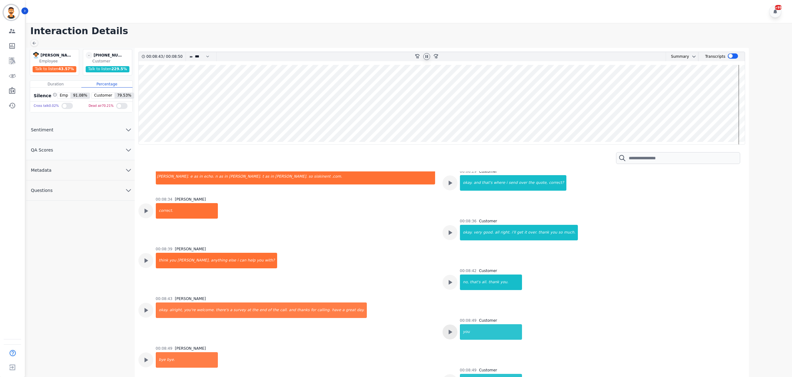
scroll to position [1729, 0]
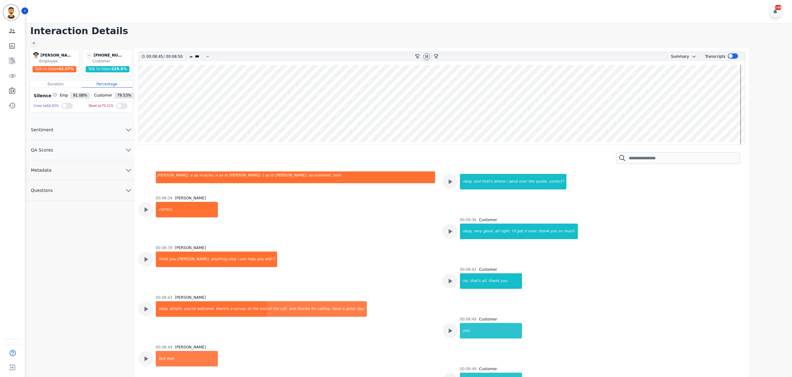
click at [428, 56] on icon at bounding box center [426, 56] width 2 height 3
